Goal: Task Accomplishment & Management: Manage account settings

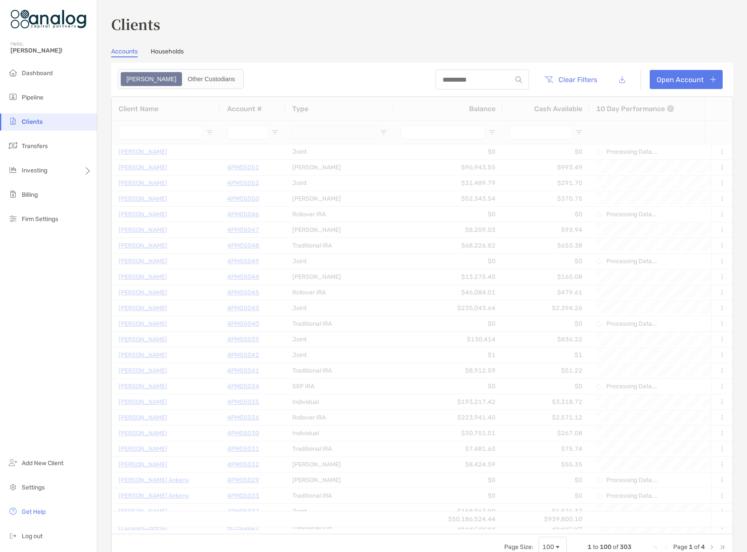
type input "****"
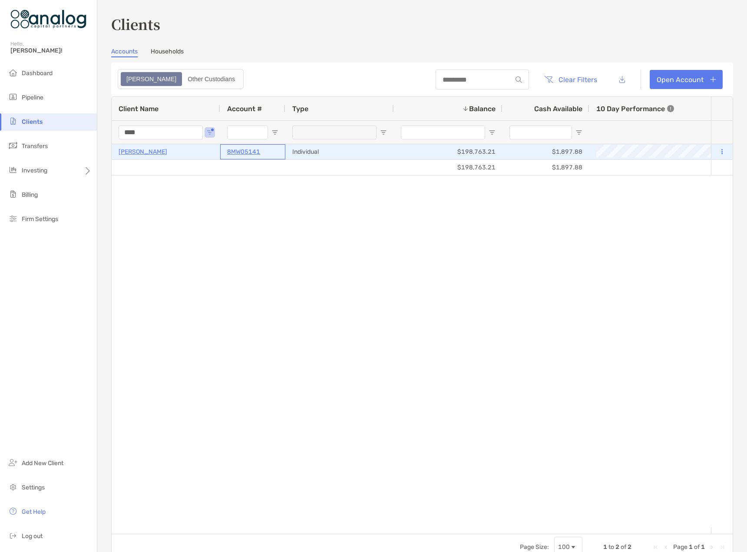
click at [238, 152] on p "8MW05141" at bounding box center [243, 151] width 33 height 11
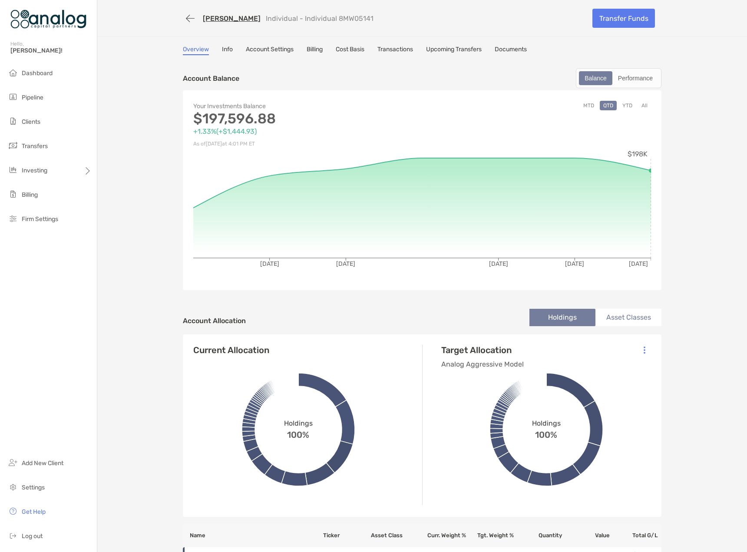
click at [641, 107] on button "All" at bounding box center [644, 106] width 13 height 10
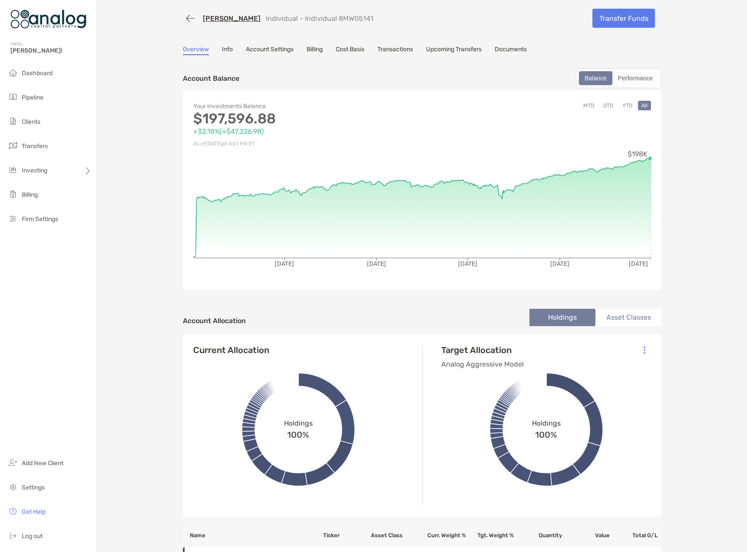
click at [231, 20] on link "[PERSON_NAME]" at bounding box center [232, 18] width 58 height 8
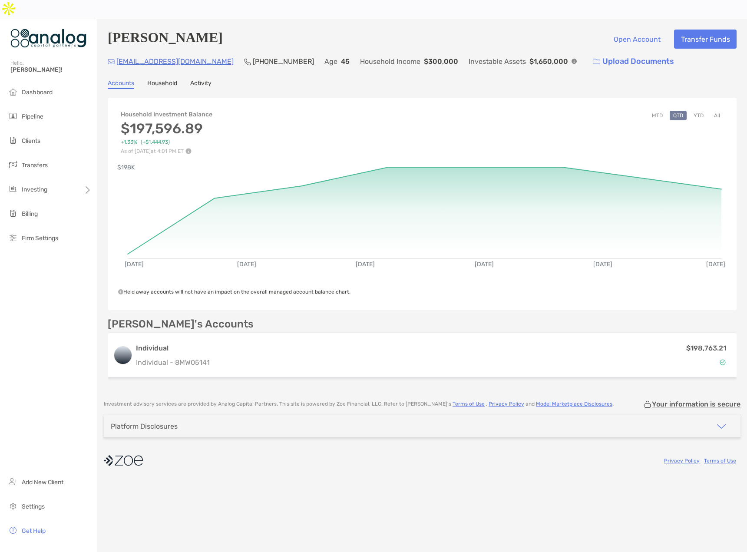
click at [699, 111] on button "YTD" at bounding box center [698, 116] width 17 height 10
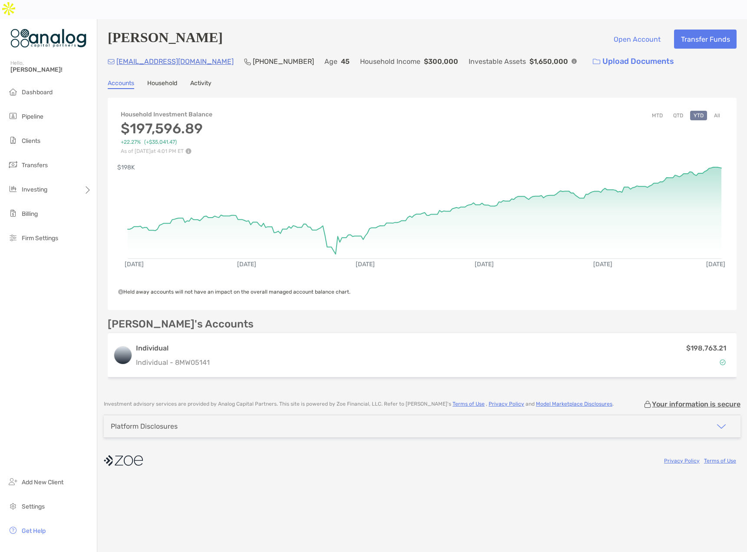
click at [715, 111] on button "All" at bounding box center [716, 116] width 13 height 10
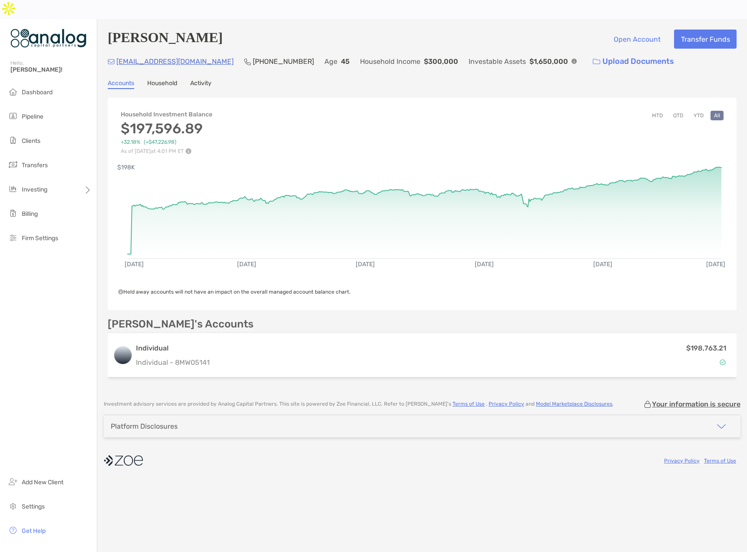
click at [700, 111] on button "YTD" at bounding box center [698, 116] width 17 height 10
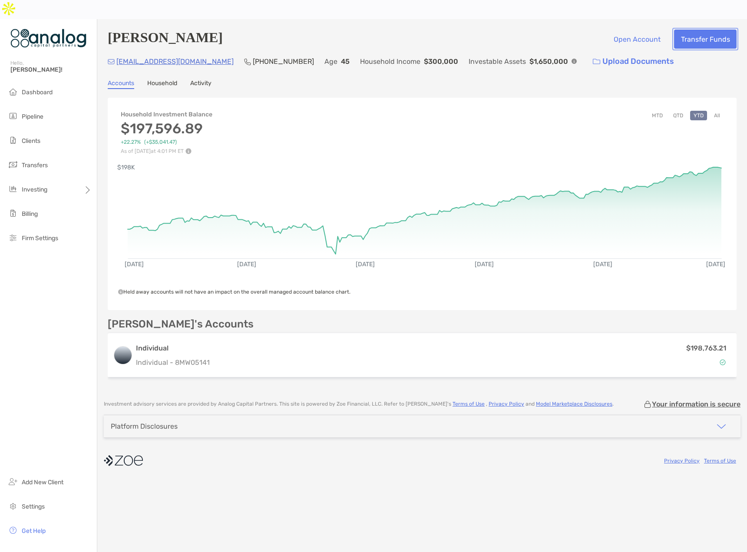
click at [690, 30] on button "Transfer Funds" at bounding box center [705, 39] width 63 height 19
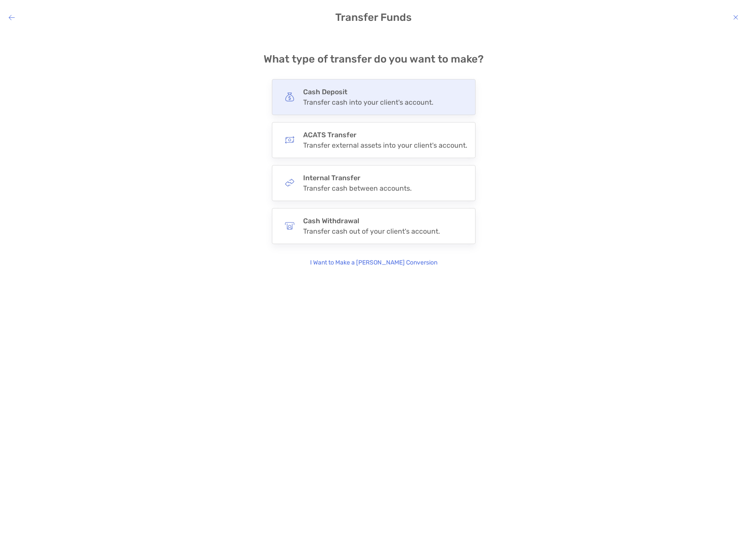
click at [343, 99] on div "Transfer cash into your client's account." at bounding box center [368, 102] width 130 height 8
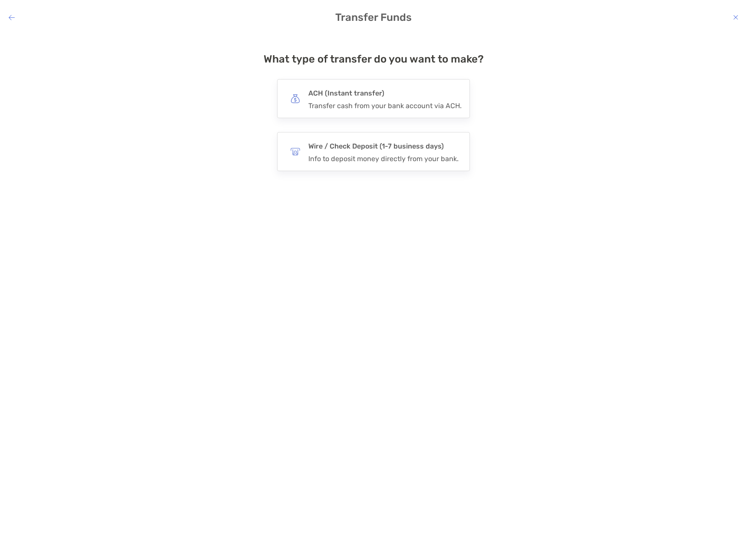
click at [343, 99] on h4 "ACH (Instant transfer)" at bounding box center [384, 93] width 153 height 12
click at [0, 0] on input "***" at bounding box center [0, 0] width 0 height 0
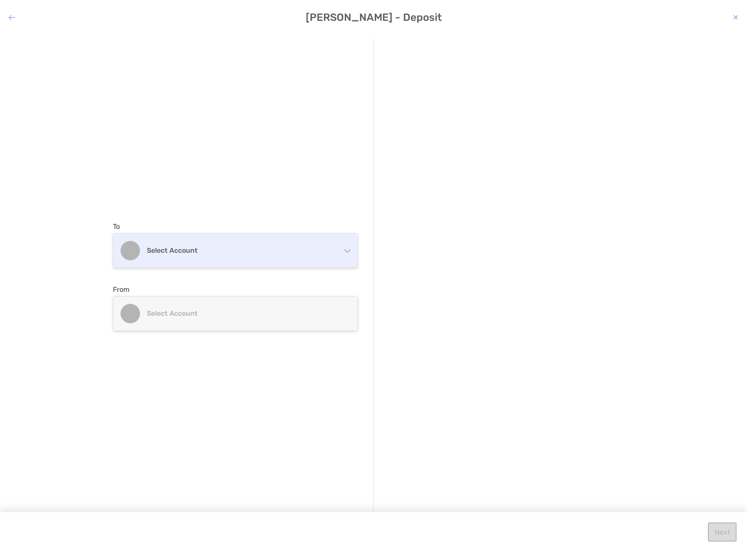
click at [241, 242] on div "Select account" at bounding box center [235, 251] width 244 height 34
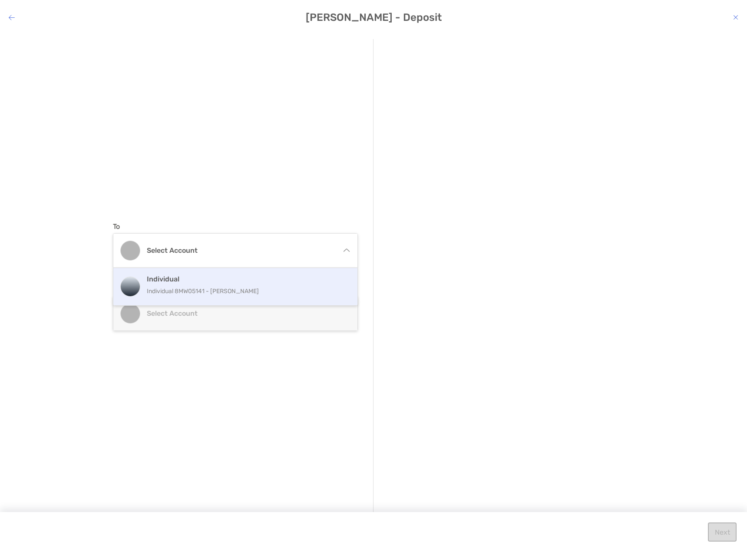
click at [222, 280] on h4 "Individual" at bounding box center [245, 279] width 196 height 8
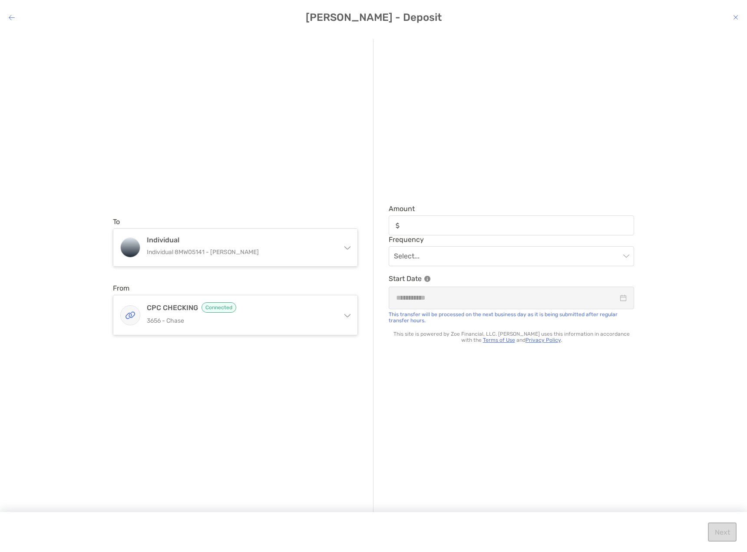
click at [732, 17] on h4 "Murughendra Shurahatti - Deposit" at bounding box center [373, 17] width 747 height 12
click at [738, 16] on icon "modal" at bounding box center [735, 17] width 5 height 7
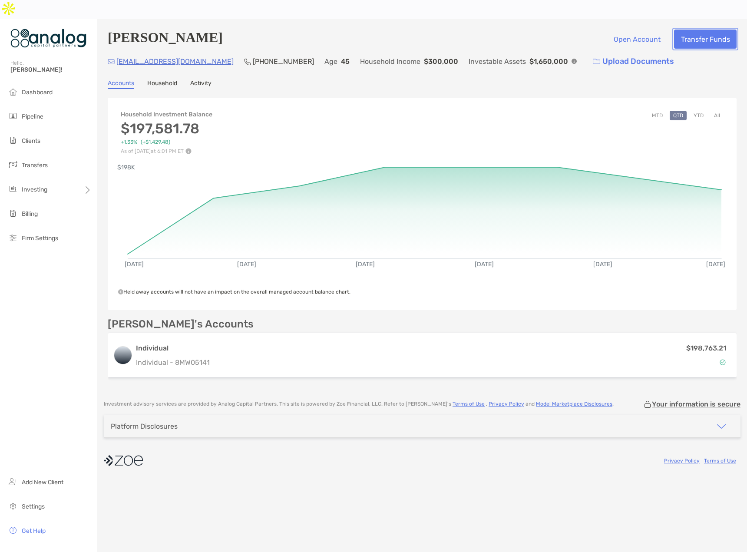
click at [696, 30] on button "Transfer Funds" at bounding box center [705, 39] width 63 height 19
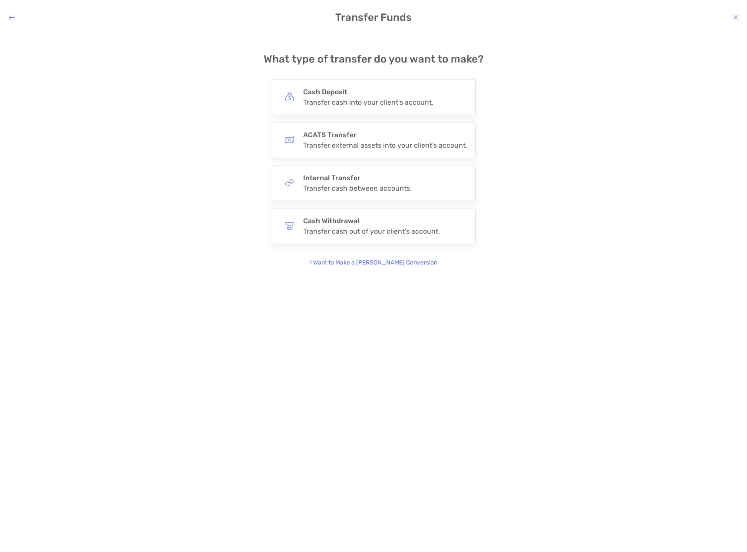
click at [734, 16] on icon "modal" at bounding box center [735, 17] width 5 height 7
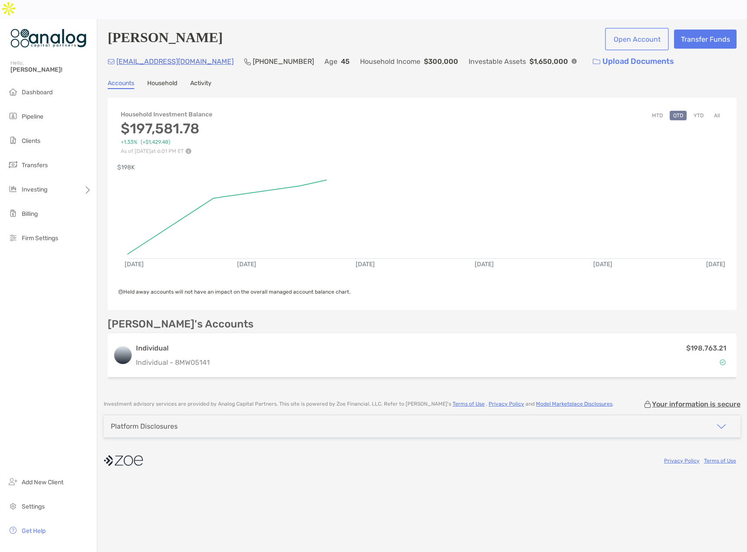
click at [629, 30] on button "Open Account" at bounding box center [636, 39] width 60 height 19
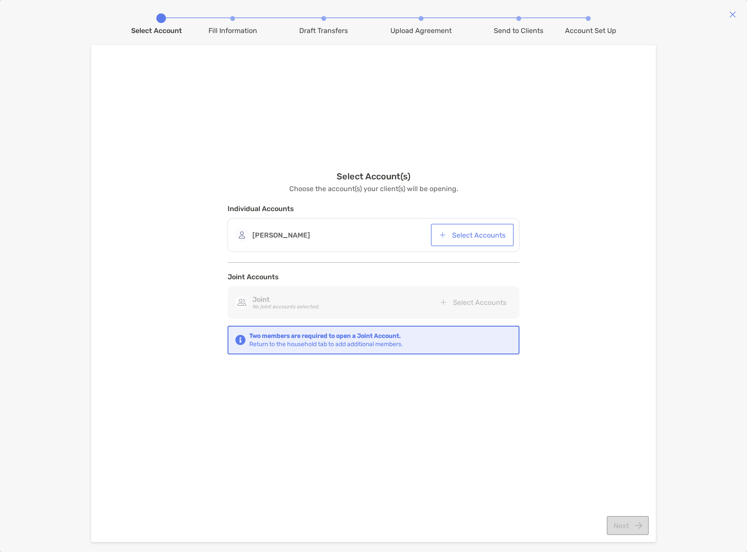
click at [486, 239] on button "Select Accounts" at bounding box center [471, 234] width 79 height 19
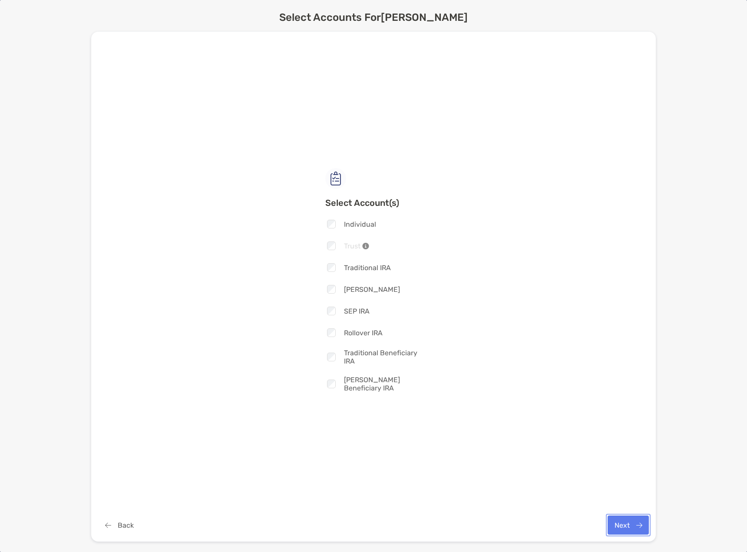
click at [628, 527] on button "Next" at bounding box center [627, 524] width 41 height 19
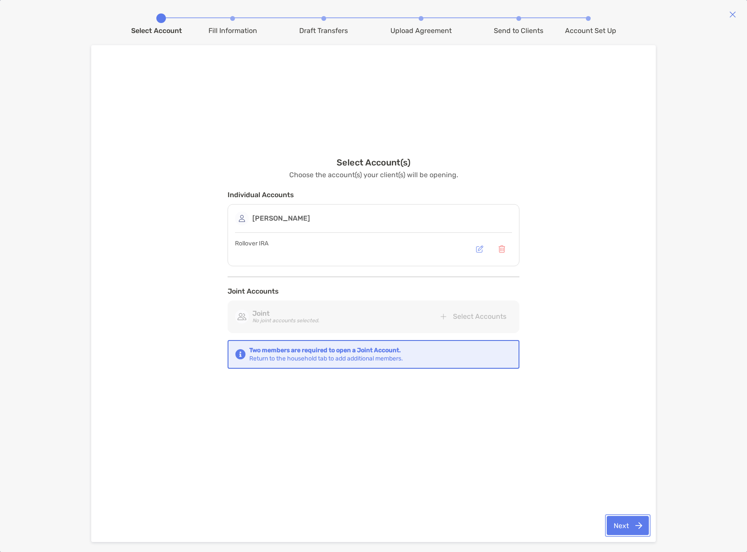
click at [626, 523] on button "Next" at bounding box center [627, 525] width 42 height 19
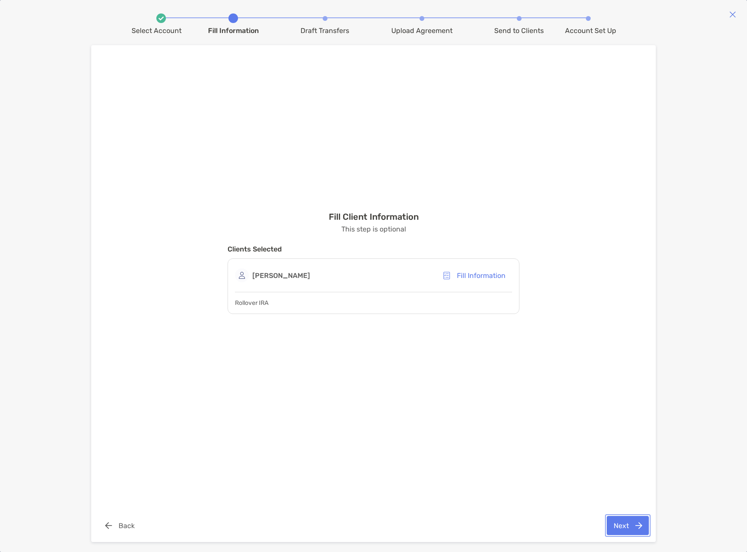
click at [634, 519] on button "Next" at bounding box center [627, 525] width 42 height 19
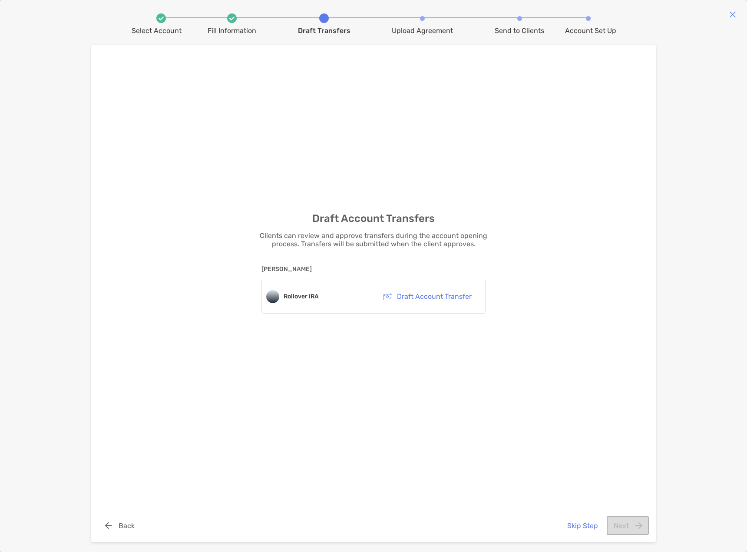
click at [596, 376] on div "Draft Account Transfers Clients can review and approve transfers during the acc…" at bounding box center [373, 279] width 551 height 432
click at [443, 301] on button "Draft Account Transfer" at bounding box center [427, 296] width 102 height 19
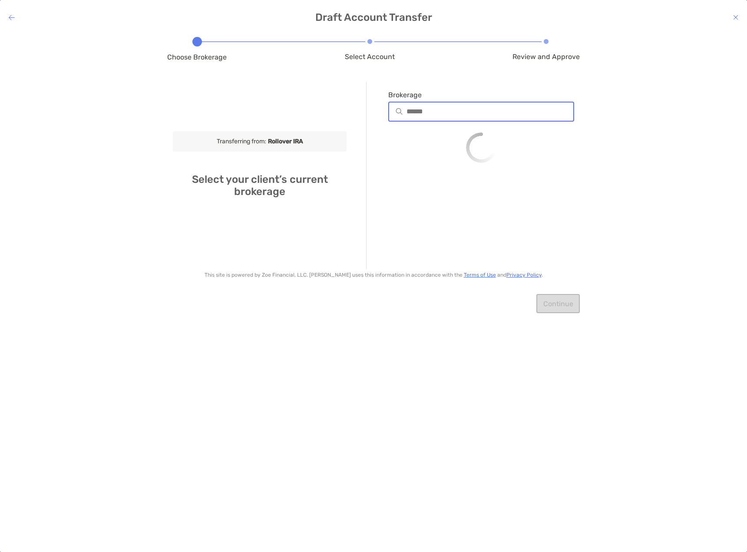
click at [424, 110] on input "Brokerage" at bounding box center [489, 111] width 167 height 7
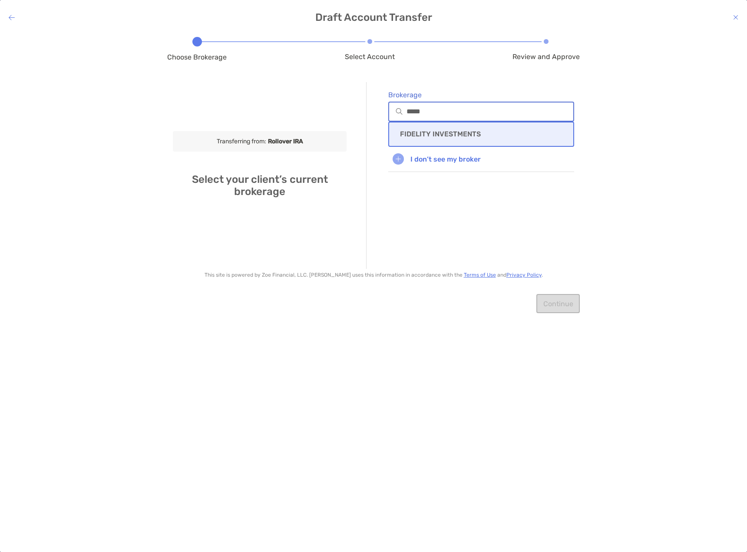
type input "*****"
click at [428, 136] on p "FIDELITY INVESTMENTS" at bounding box center [440, 134] width 81 height 8
click at [433, 167] on div at bounding box center [481, 172] width 186 height 20
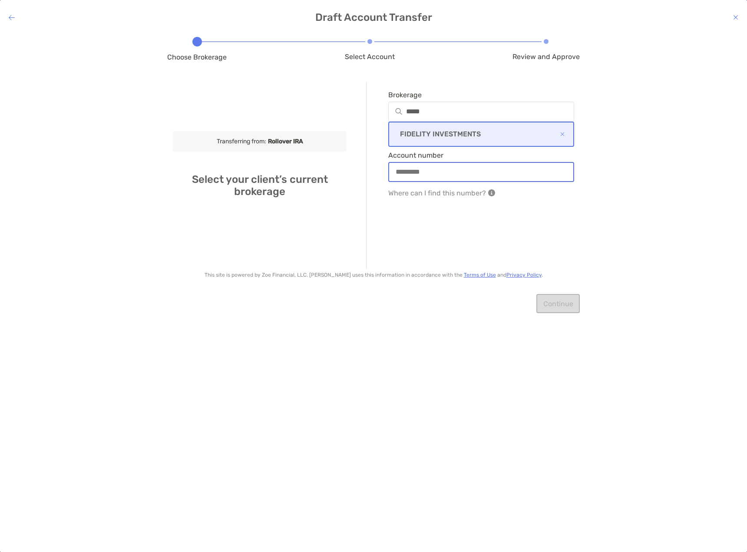
click at [433, 168] on input "Account number" at bounding box center [481, 171] width 184 height 7
click at [432, 174] on input "Account number" at bounding box center [481, 171] width 184 height 7
click at [399, 174] on input "Account number" at bounding box center [481, 171] width 184 height 7
type input "*********"
click at [555, 304] on button "Continue" at bounding box center [557, 303] width 43 height 19
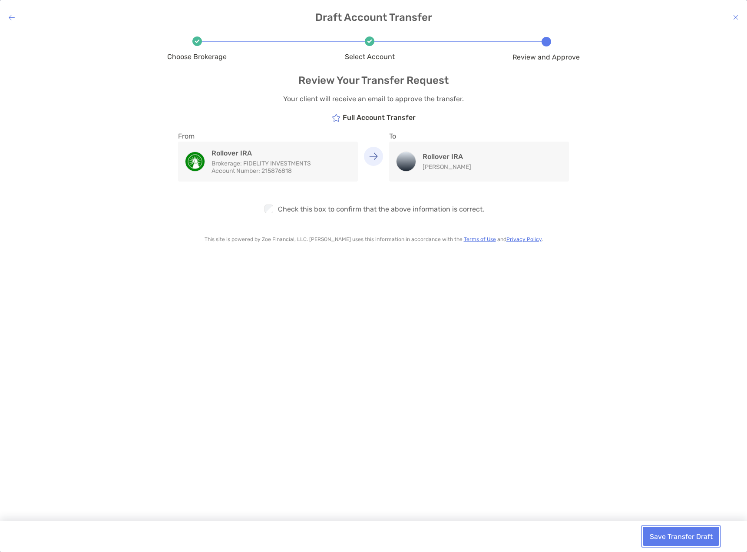
click at [679, 537] on button "Save Transfer Draft" at bounding box center [681, 536] width 76 height 19
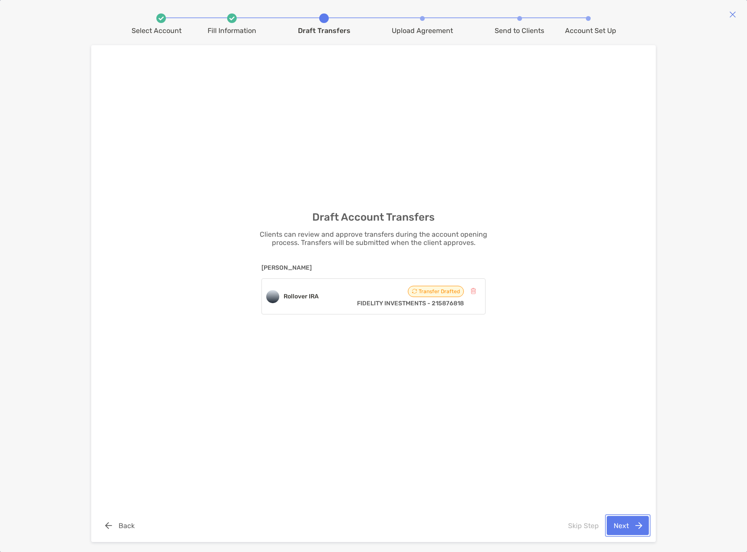
click at [618, 528] on button "Next" at bounding box center [627, 525] width 42 height 19
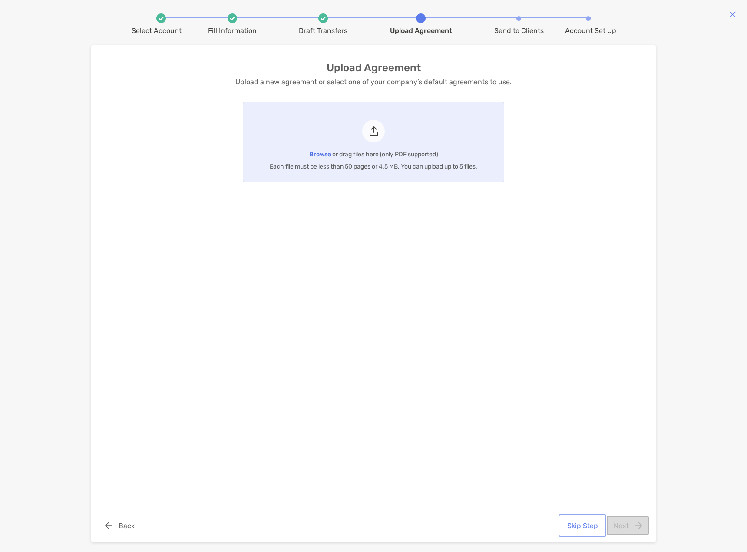
click at [586, 524] on button "Skip Step" at bounding box center [582, 525] width 44 height 19
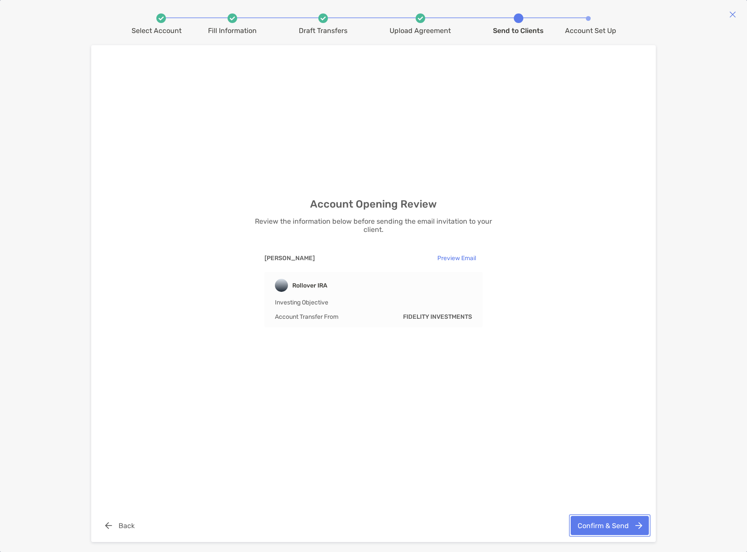
click at [586, 524] on button "Confirm & Send" at bounding box center [609, 525] width 78 height 19
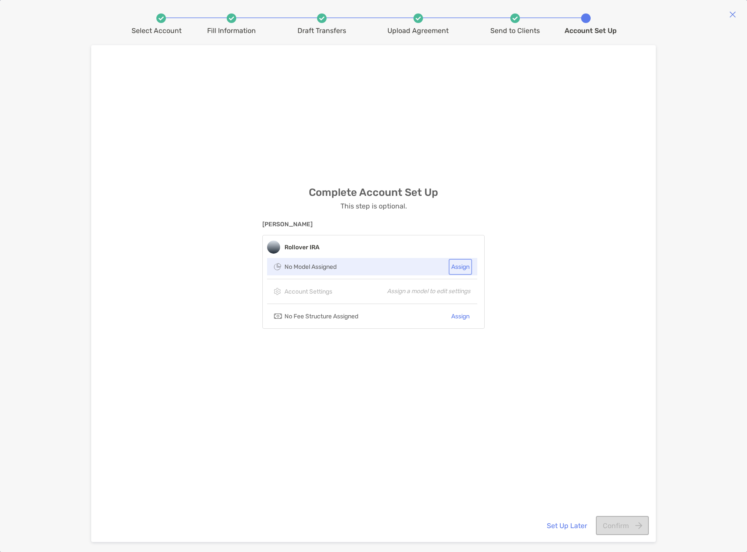
click at [469, 268] on button "Assign" at bounding box center [460, 266] width 20 height 13
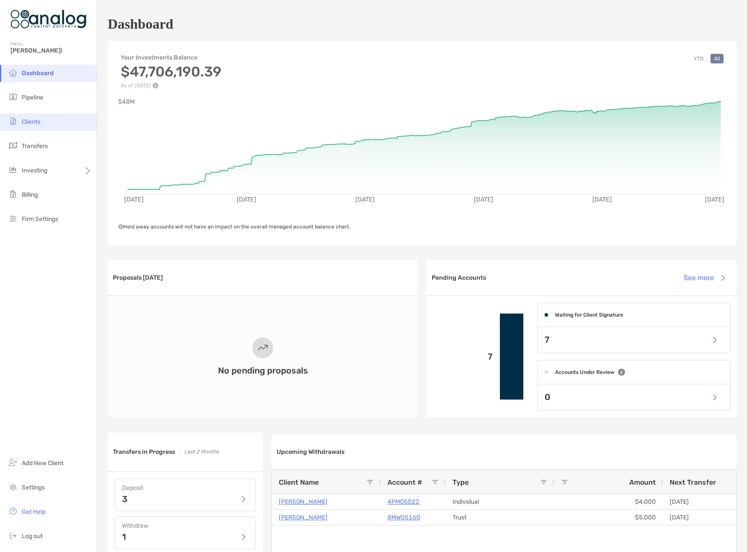
click at [42, 120] on li "Clients" at bounding box center [48, 121] width 97 height 17
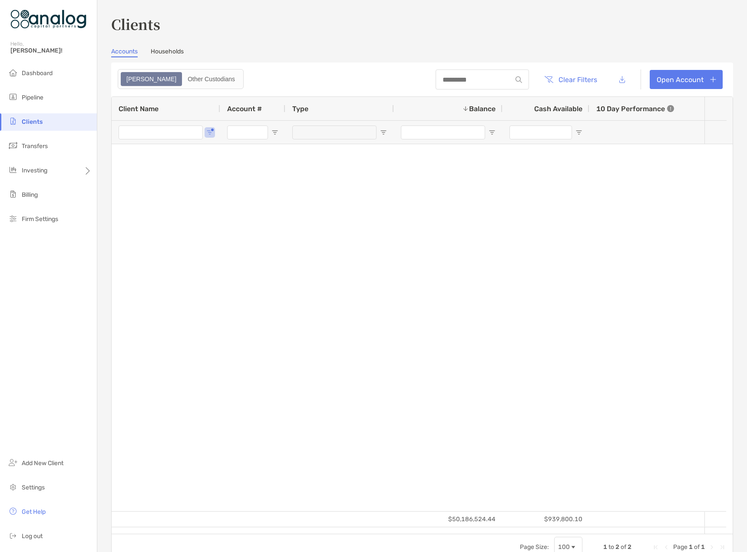
type input "****"
click at [135, 133] on input "****" at bounding box center [161, 132] width 84 height 14
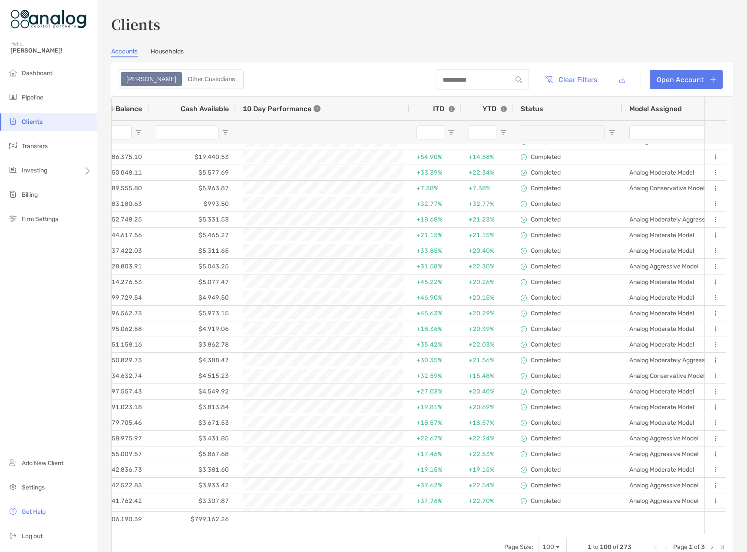
click at [671, 134] on input "Model Assigned Filter Input" at bounding box center [671, 132] width 84 height 14
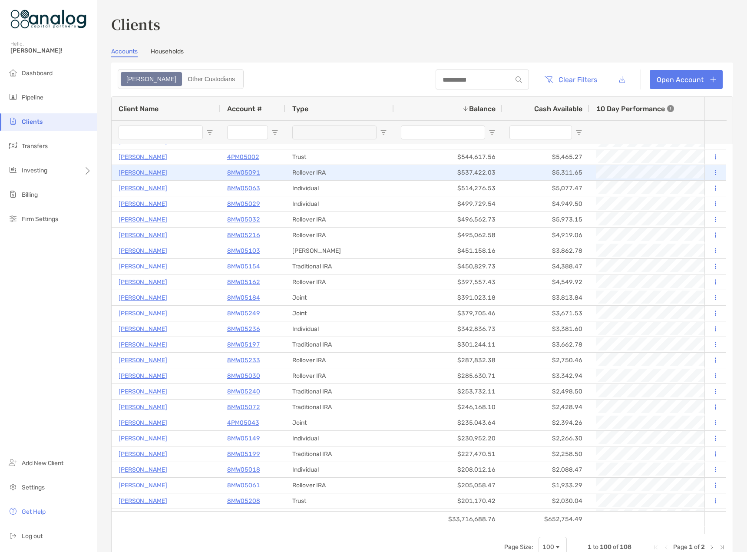
type input "********"
click at [244, 173] on p "8MW05091" at bounding box center [243, 172] width 33 height 11
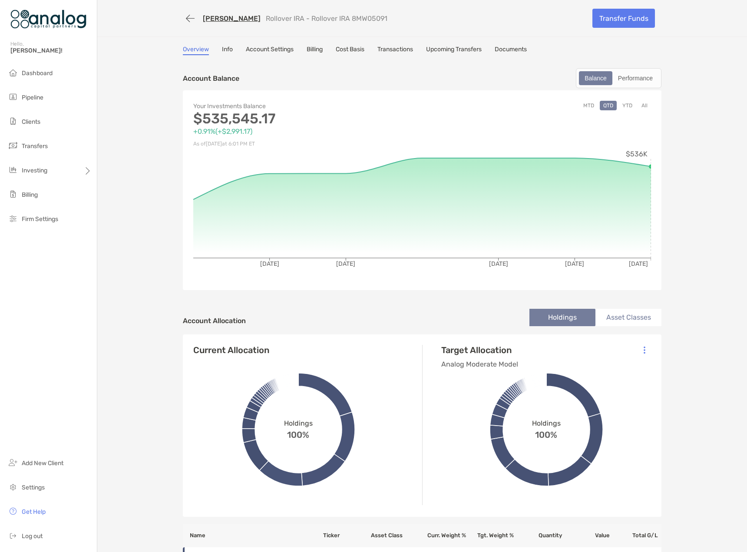
click at [627, 107] on button "YTD" at bounding box center [627, 106] width 17 height 10
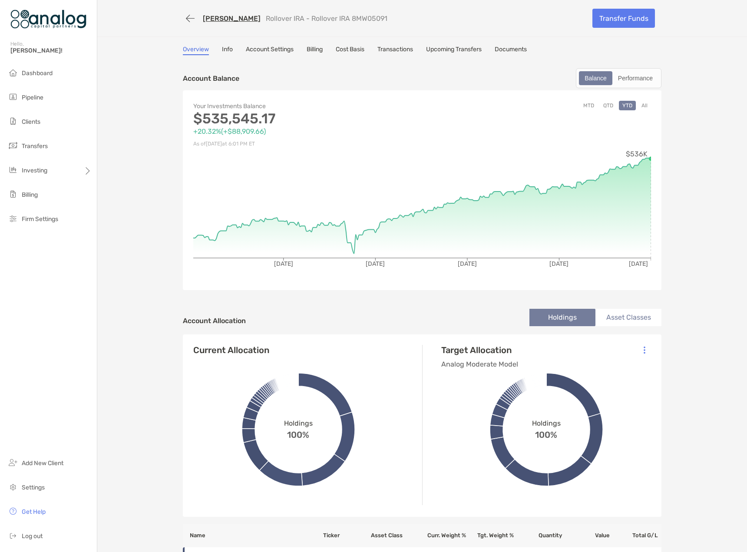
click at [639, 108] on button "All" at bounding box center [644, 106] width 13 height 10
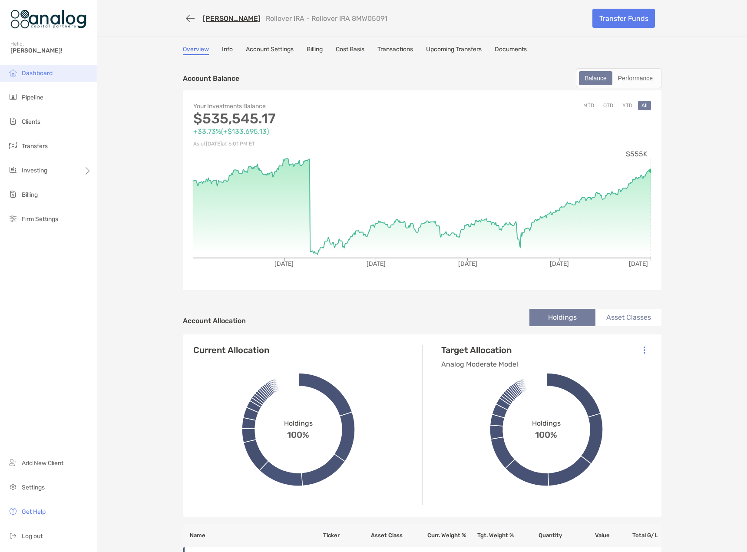
click at [25, 71] on span "Dashboard" at bounding box center [37, 72] width 31 height 7
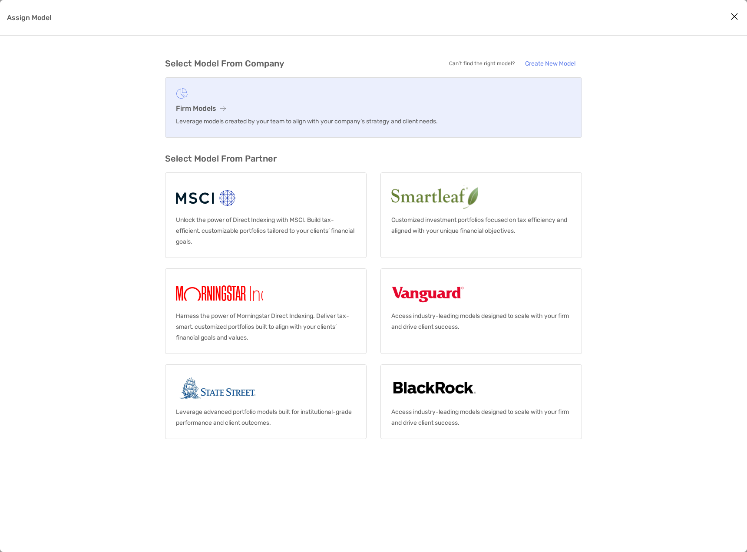
click at [200, 108] on h3 "Firm Models" at bounding box center [373, 108] width 395 height 8
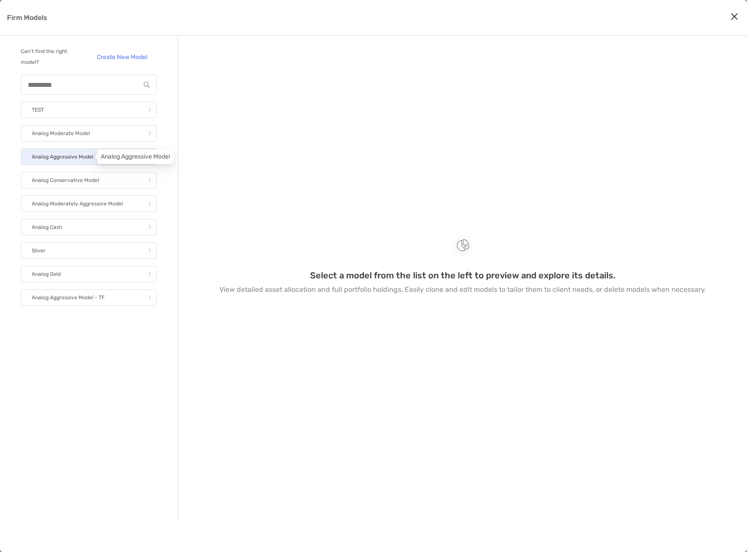
click at [68, 160] on p "Analog Aggressive Model" at bounding box center [63, 157] width 62 height 11
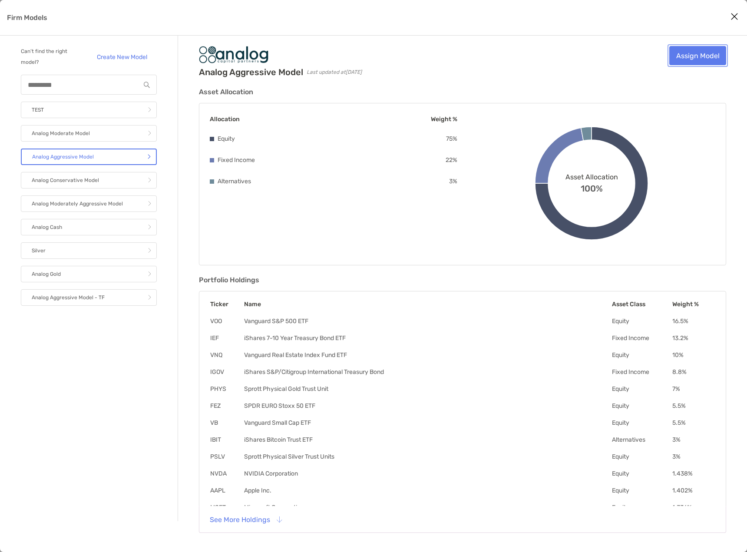
click at [710, 56] on link "Assign Model" at bounding box center [697, 55] width 57 height 19
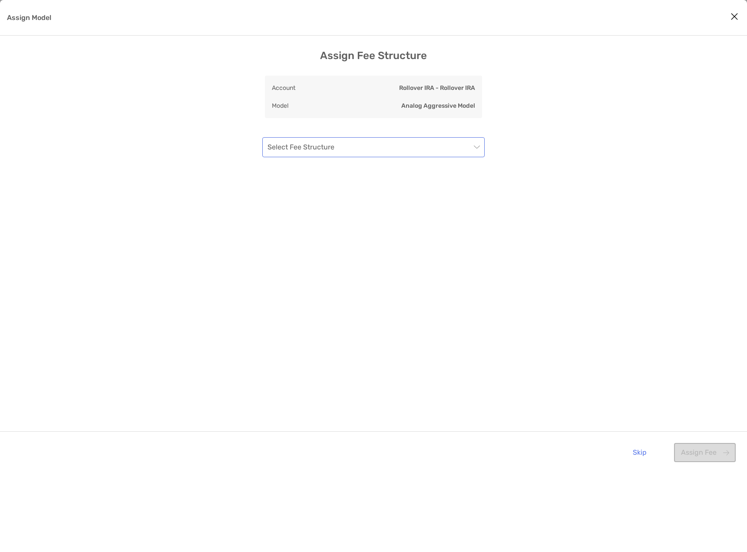
click at [348, 139] on input "Assign Model" at bounding box center [368, 147] width 203 height 19
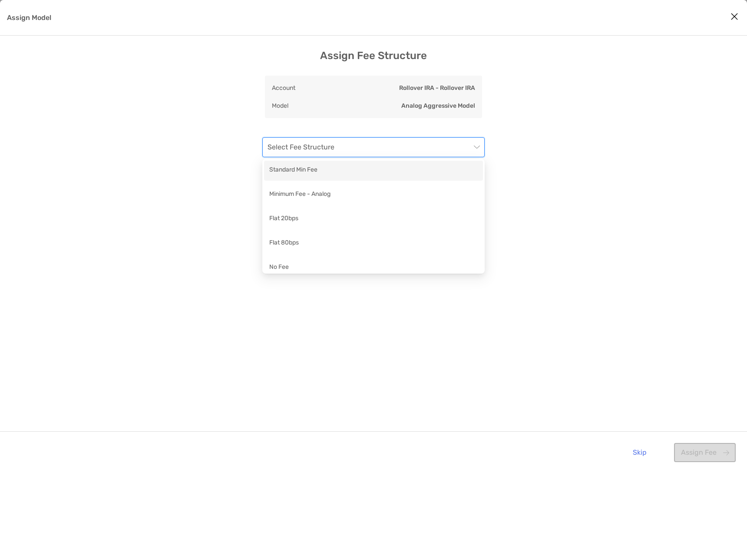
click at [324, 177] on div "Standard Min Fee" at bounding box center [373, 171] width 219 height 20
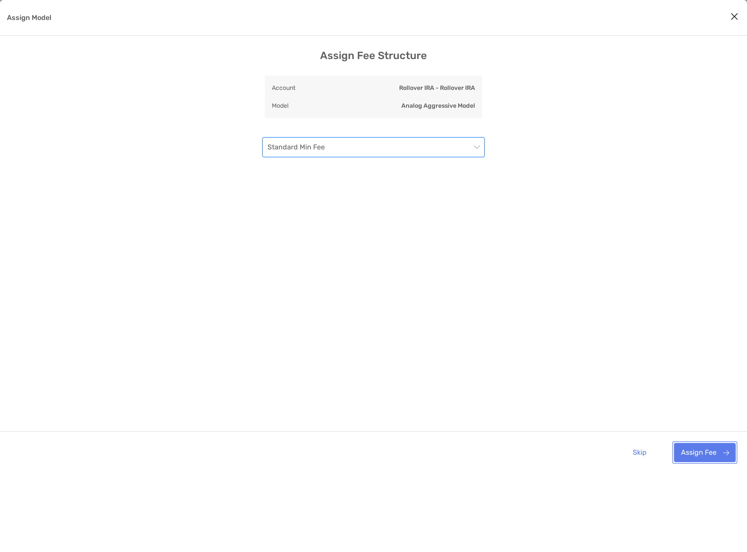
click at [710, 457] on button "Assign Fee" at bounding box center [705, 452] width 62 height 19
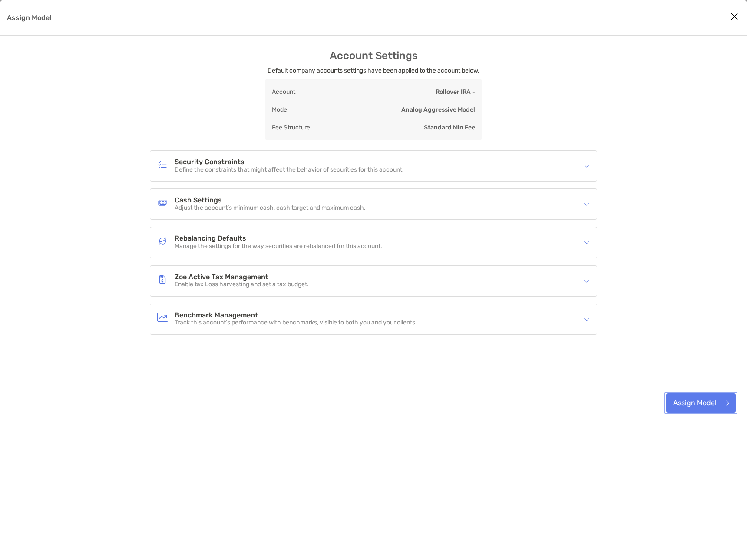
click at [714, 398] on button "Assign Model" at bounding box center [700, 402] width 69 height 19
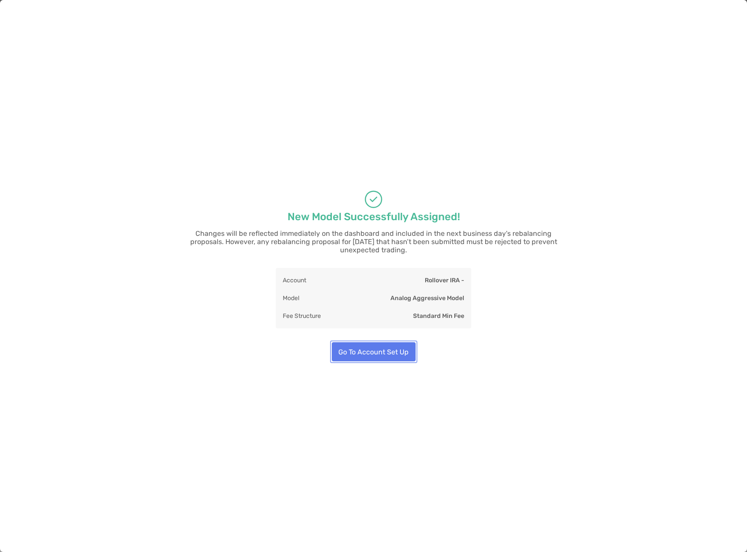
click at [401, 349] on button "Go To Account Set Up" at bounding box center [374, 351] width 84 height 19
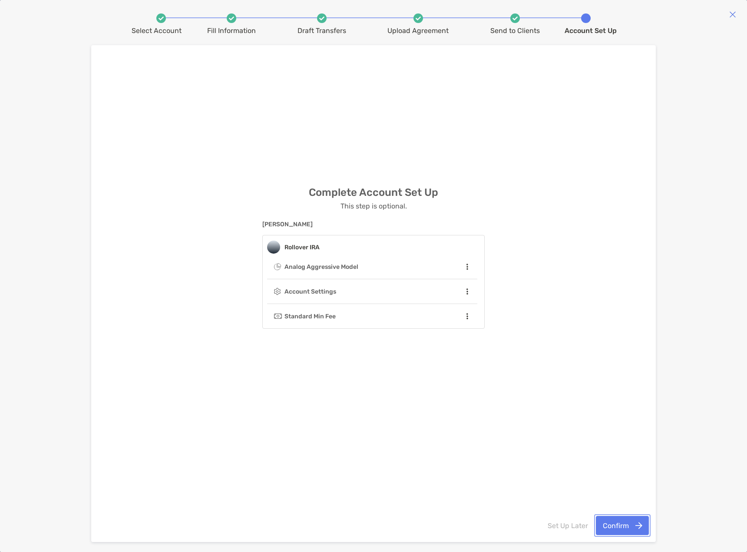
click at [609, 524] on button "Confirm" at bounding box center [622, 525] width 53 height 19
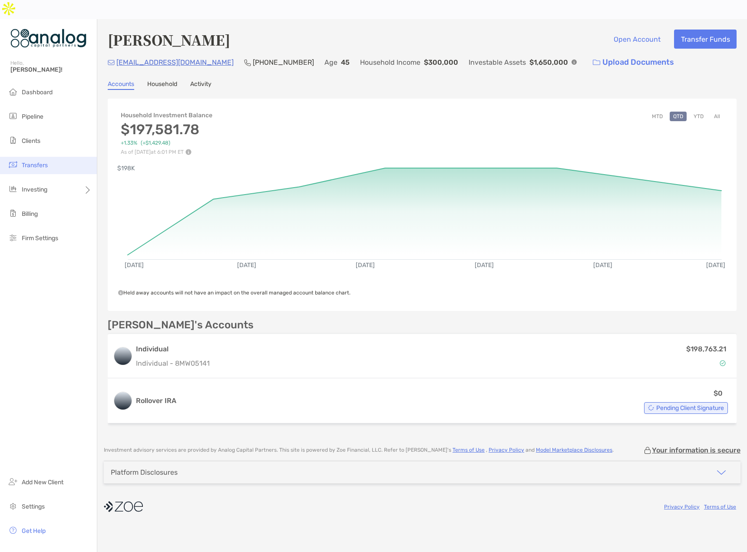
click at [31, 162] on span "Transfers" at bounding box center [35, 165] width 26 height 7
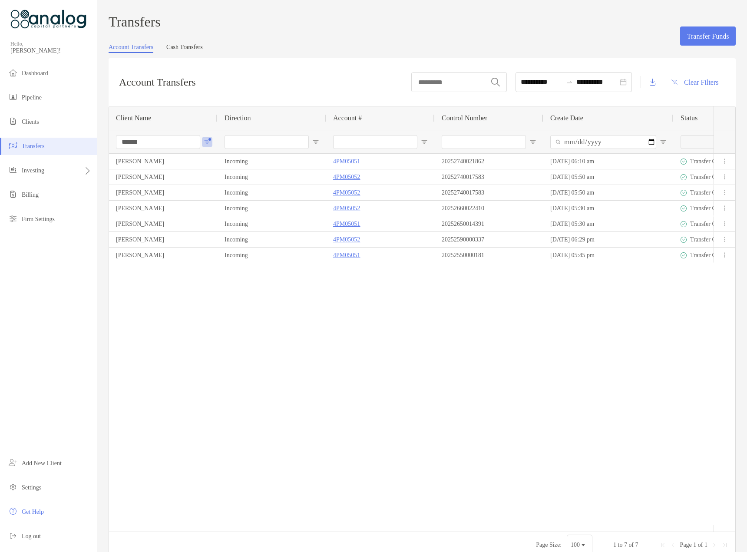
click at [132, 143] on input "******" at bounding box center [158, 142] width 84 height 14
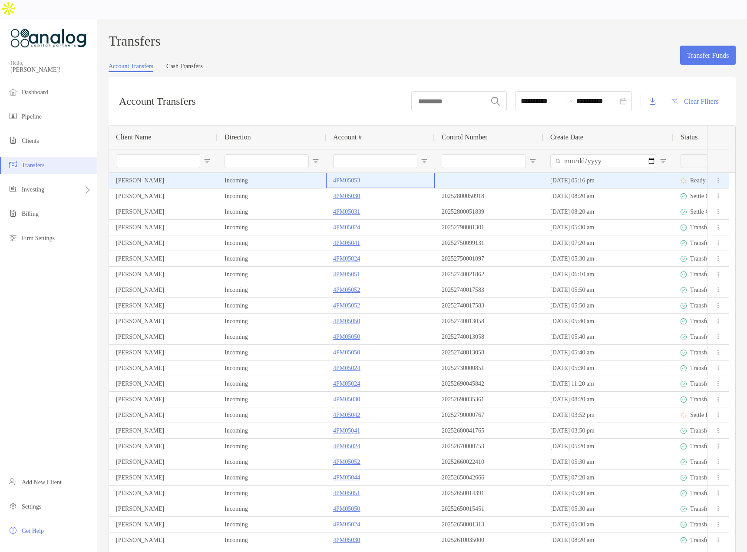
click at [348, 175] on p "4PM05053" at bounding box center [346, 180] width 27 height 11
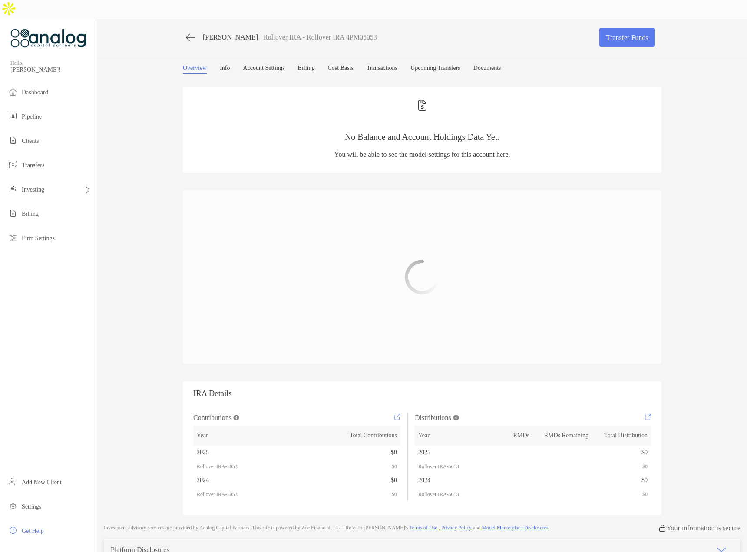
click at [230, 33] on link "[PERSON_NAME]" at bounding box center [230, 37] width 55 height 8
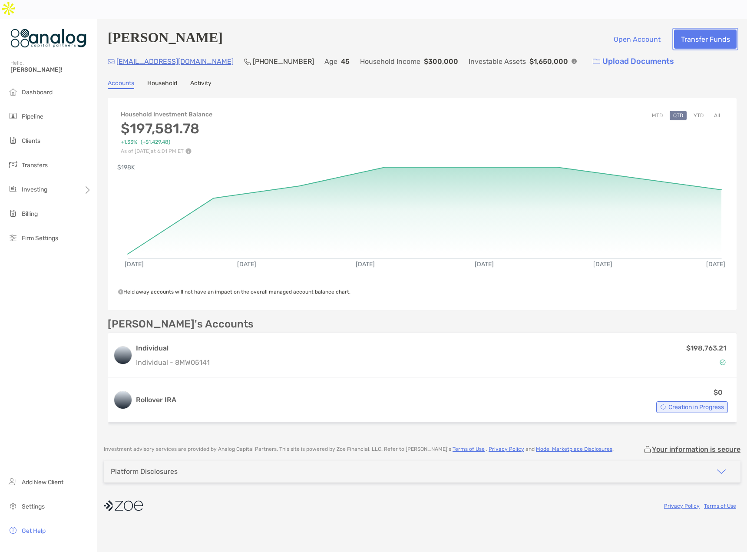
click at [686, 30] on button "Transfer Funds" at bounding box center [705, 39] width 63 height 19
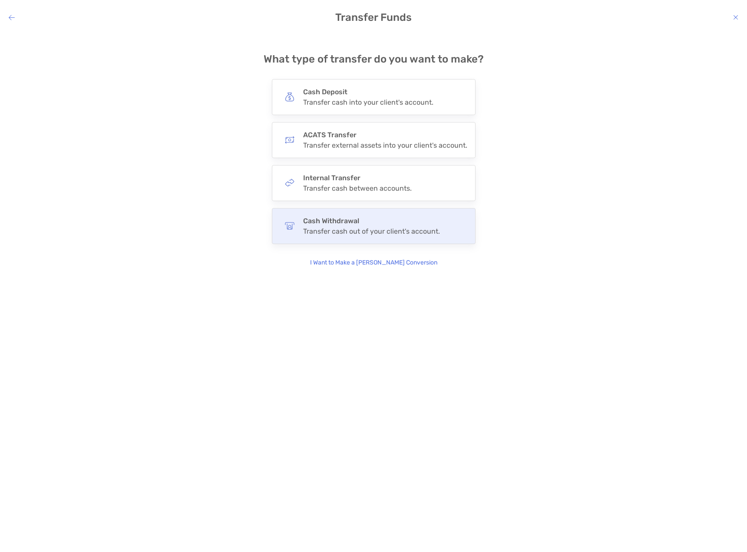
click at [349, 227] on div "Transfer cash out of your client's account." at bounding box center [371, 231] width 137 height 8
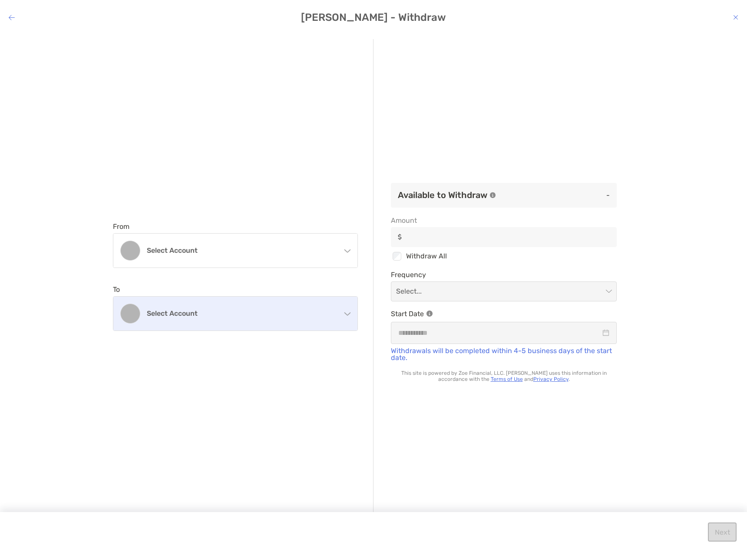
click at [218, 320] on div "Select account" at bounding box center [235, 314] width 244 height 34
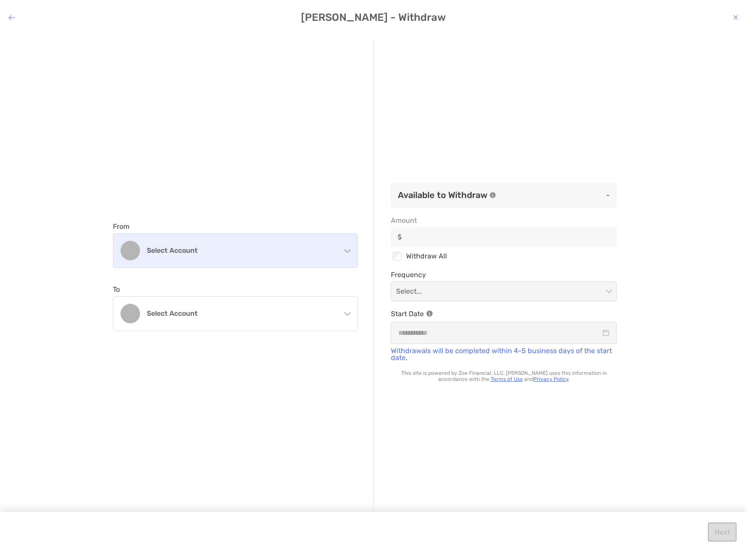
click at [214, 250] on h4 "Select account" at bounding box center [241, 250] width 188 height 8
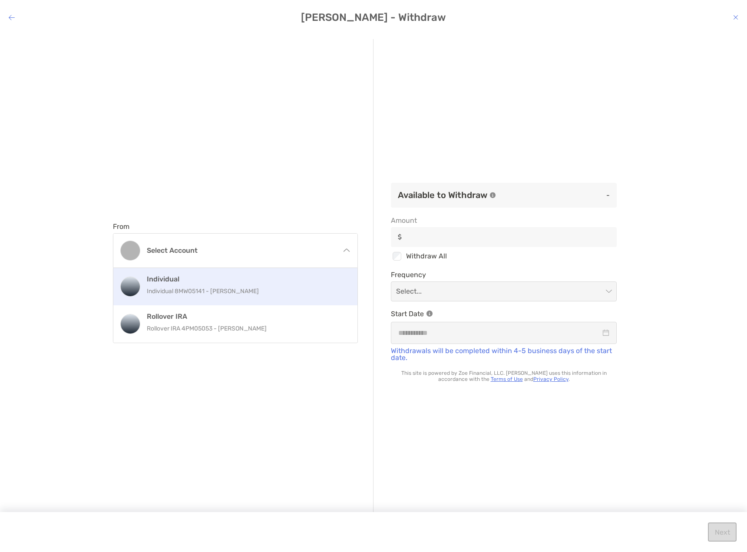
click at [202, 279] on h4 "Individual" at bounding box center [245, 279] width 196 height 8
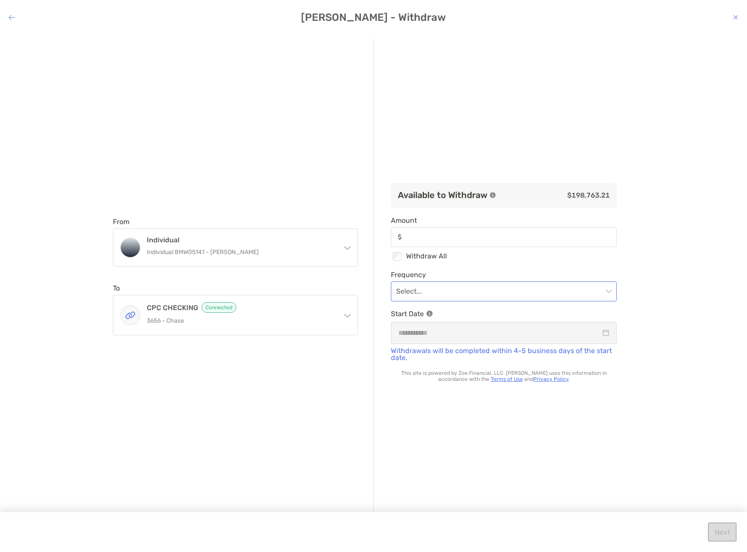
click at [438, 293] on input "modal" at bounding box center [499, 291] width 207 height 19
click at [562, 268] on div "Available to Withdraw $198,763.21 Amount Checkbox Withdraw All Frequency Select…" at bounding box center [503, 276] width 260 height 475
click at [453, 293] on input "modal" at bounding box center [499, 291] width 207 height 19
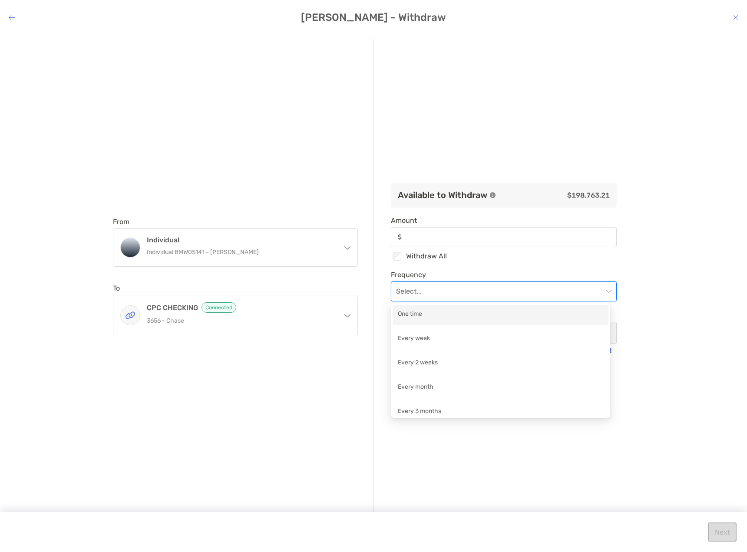
click at [425, 315] on div "One time" at bounding box center [500, 314] width 205 height 11
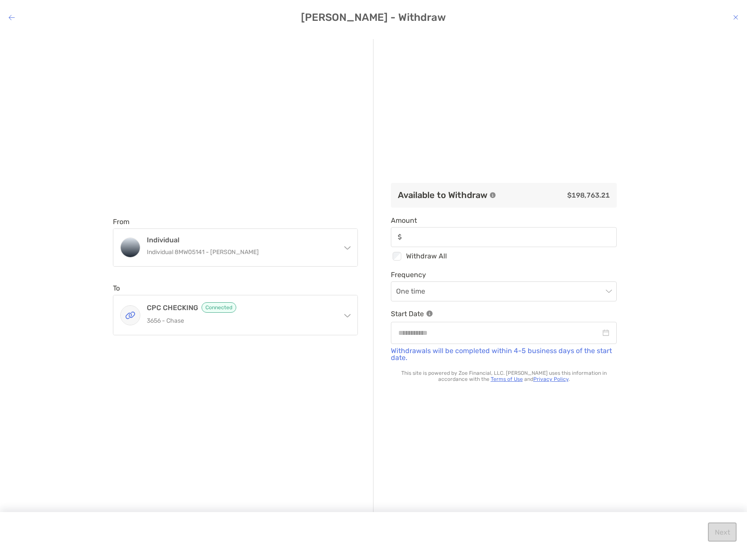
click at [734, 18] on icon "modal" at bounding box center [735, 17] width 5 height 7
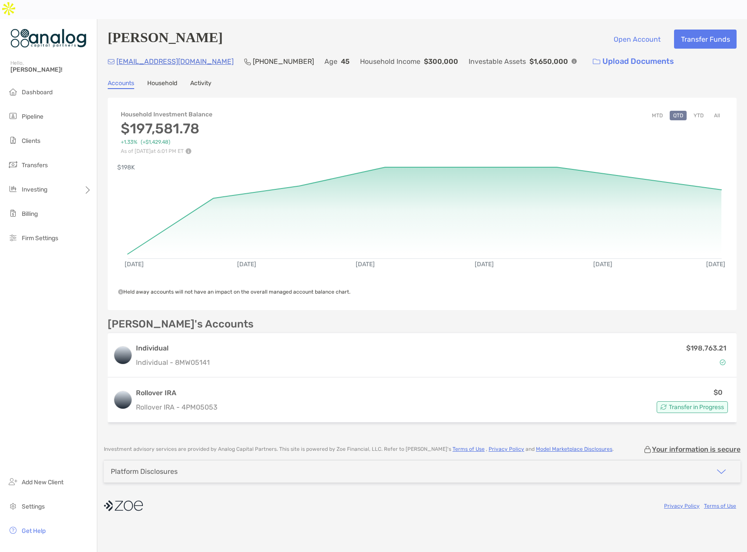
click at [511, 75] on div "[PERSON_NAME] Open Account Transfer Funds [EMAIL_ADDRESS][DOMAIN_NAME] [PHONE_N…" at bounding box center [421, 227] width 649 height 417
